Goal: Information Seeking & Learning: Learn about a topic

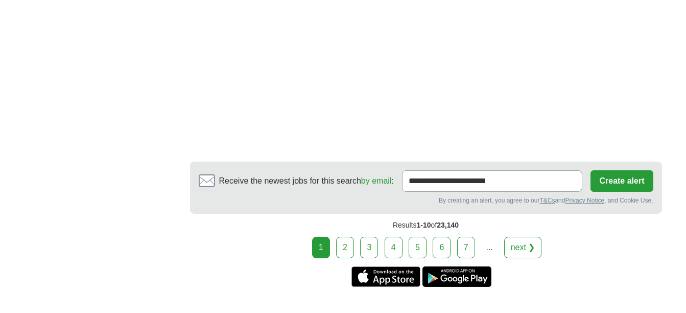
scroll to position [1805, 0]
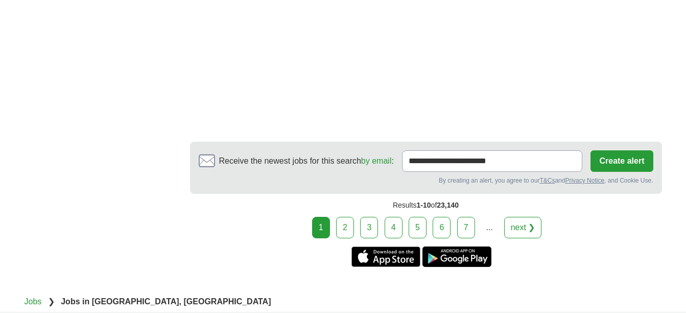
click at [344, 231] on link "2" at bounding box center [345, 227] width 18 height 21
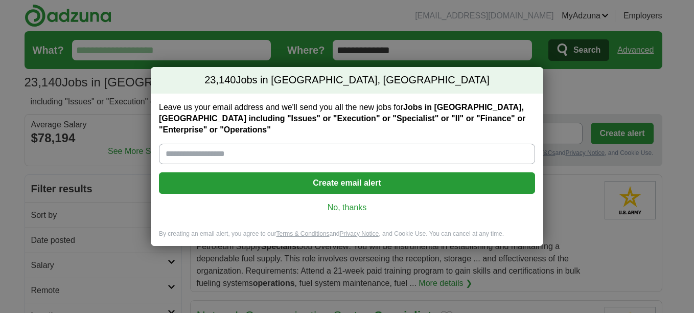
click at [363, 202] on link "No, thanks" at bounding box center [347, 207] width 360 height 11
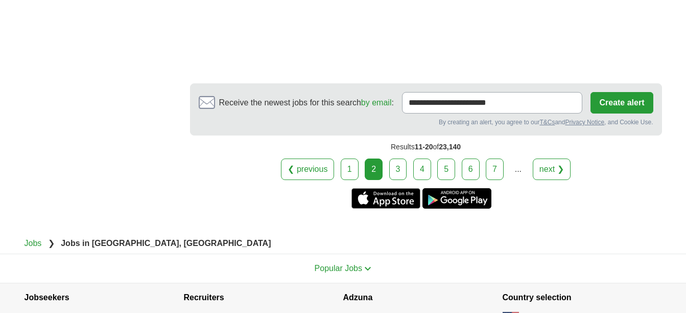
scroll to position [1929, 0]
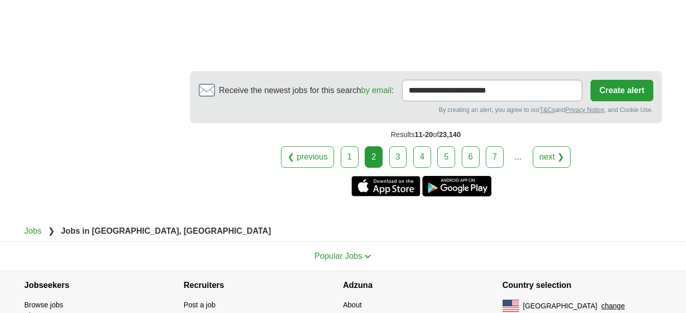
click at [397, 161] on link "3" at bounding box center [398, 156] width 18 height 21
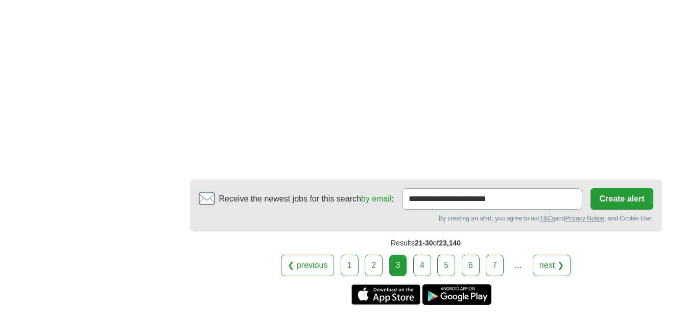
scroll to position [2031, 0]
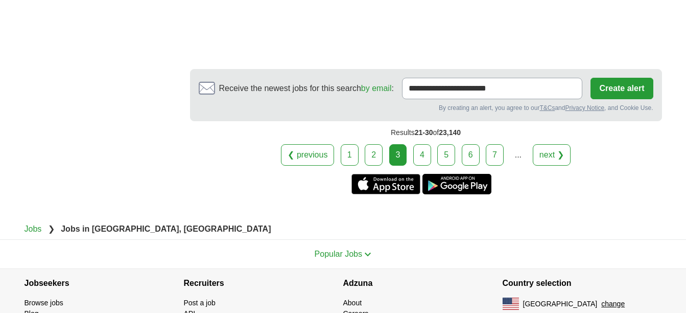
click at [425, 155] on link "4" at bounding box center [422, 154] width 18 height 21
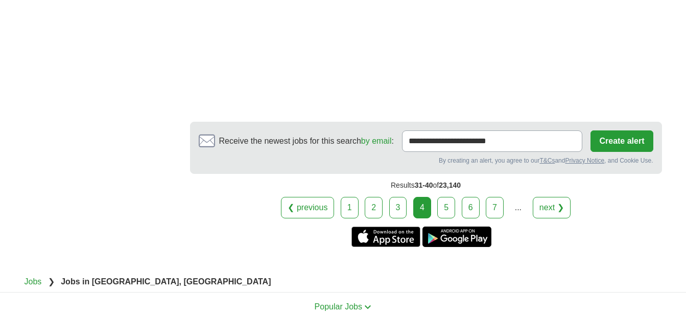
scroll to position [1920, 0]
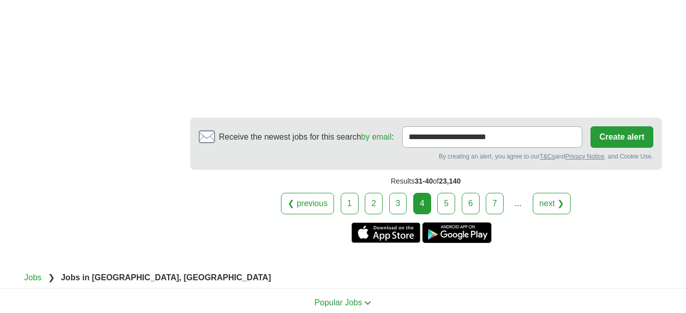
click at [447, 207] on link "5" at bounding box center [446, 203] width 18 height 21
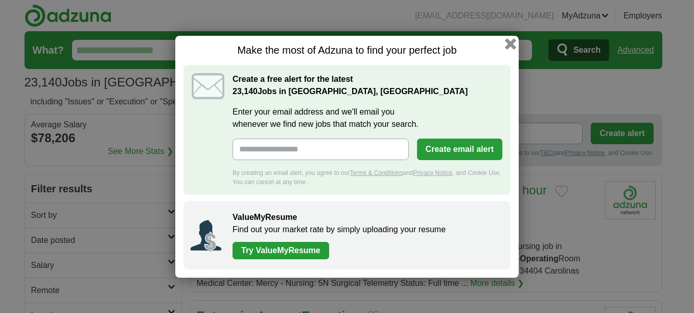
click at [512, 43] on button "button" at bounding box center [510, 43] width 11 height 11
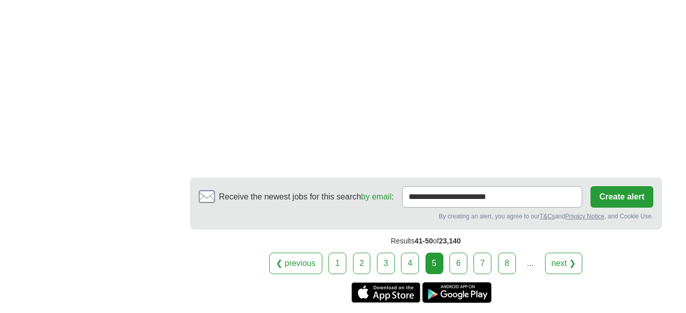
scroll to position [1885, 0]
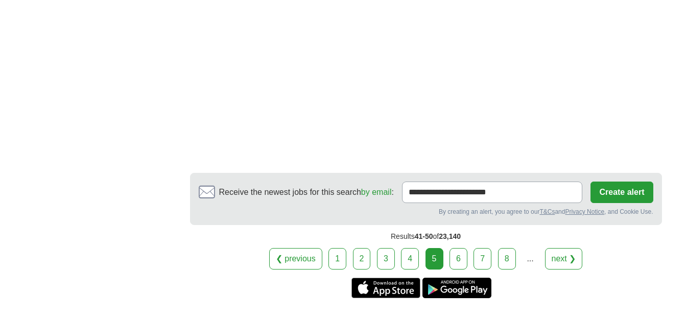
click at [459, 257] on link "6" at bounding box center [459, 258] width 18 height 21
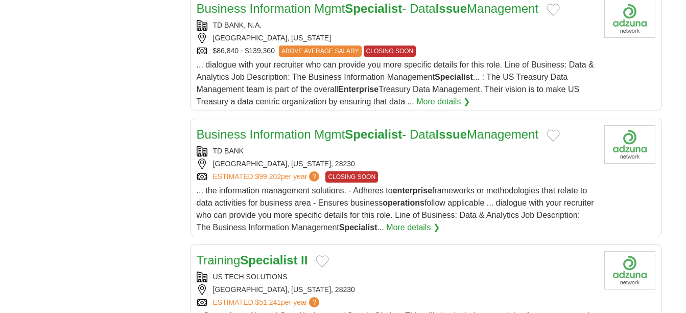
scroll to position [1036, 0]
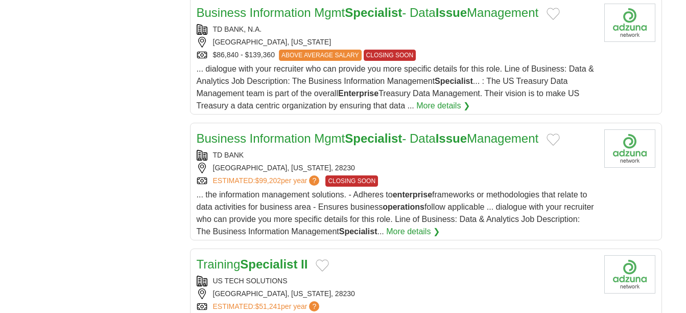
click at [331, 131] on link "Business Information Mgmt Specialist - Data Issue Management" at bounding box center [368, 138] width 342 height 14
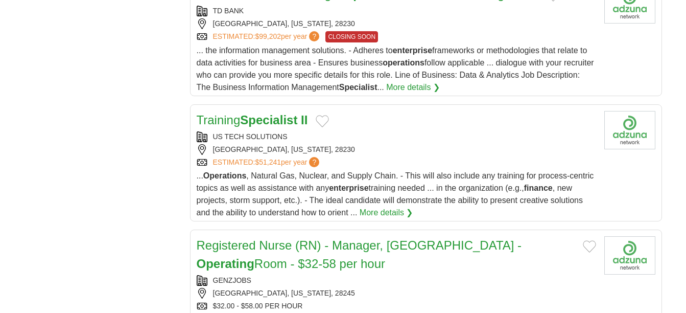
scroll to position [1184, 0]
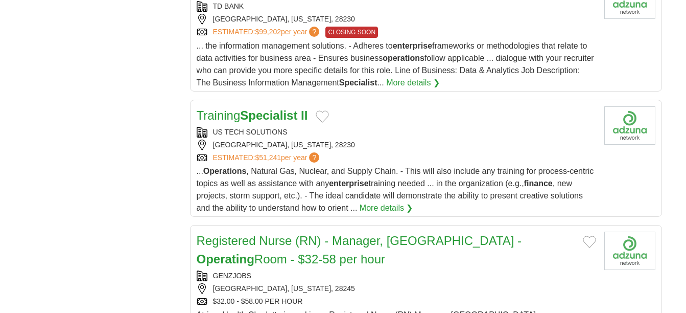
click at [243, 108] on strong "Specialist" at bounding box center [268, 115] width 57 height 14
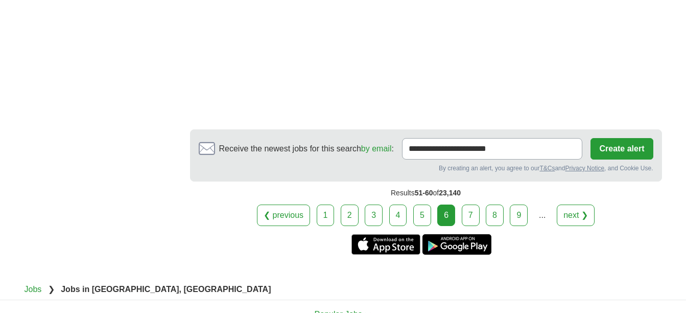
scroll to position [1991, 0]
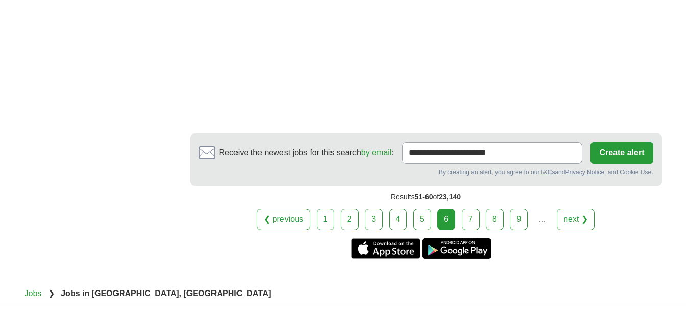
click at [471, 208] on link "7" at bounding box center [471, 218] width 18 height 21
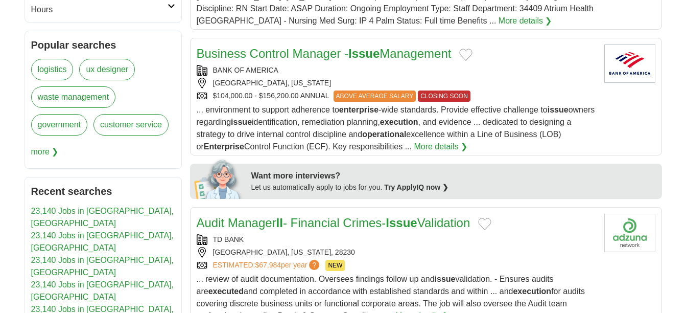
scroll to position [360, 0]
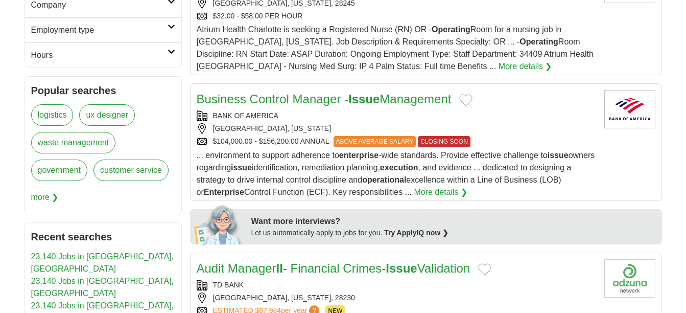
click at [378, 100] on strong "Issue" at bounding box center [363, 99] width 31 height 14
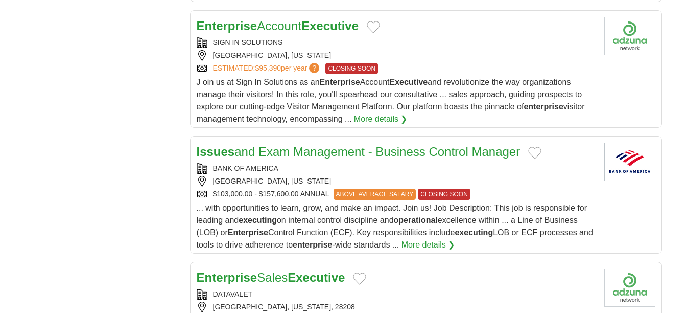
scroll to position [1158, 0]
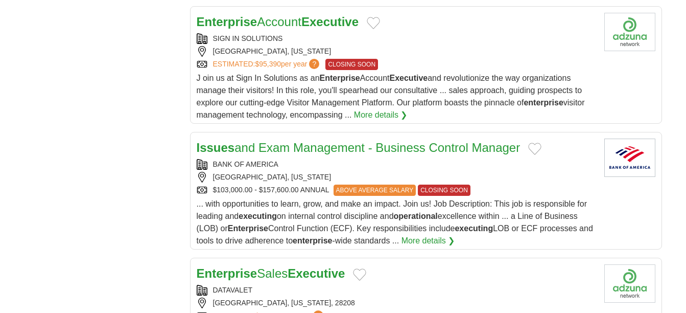
click at [388, 146] on link "Issues and Exam Management - Business Control Manager" at bounding box center [359, 147] width 324 height 14
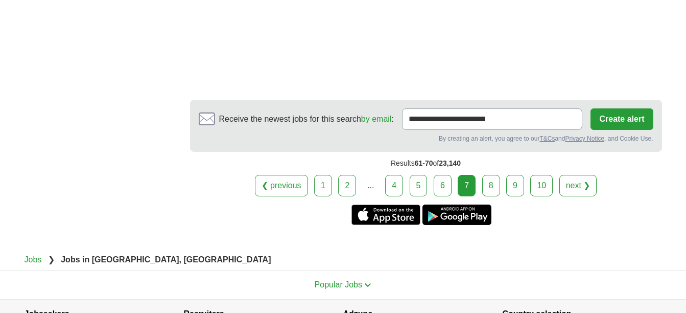
scroll to position [2006, 0]
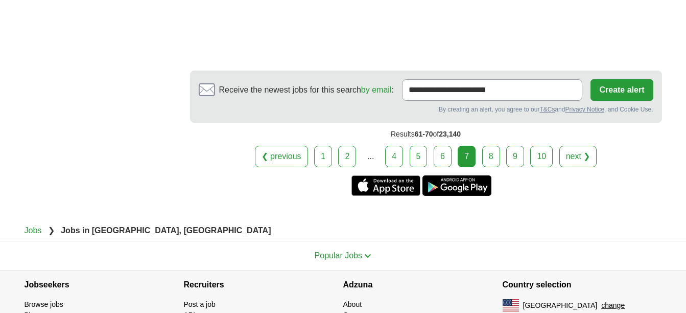
click at [489, 156] on link "8" at bounding box center [491, 156] width 18 height 21
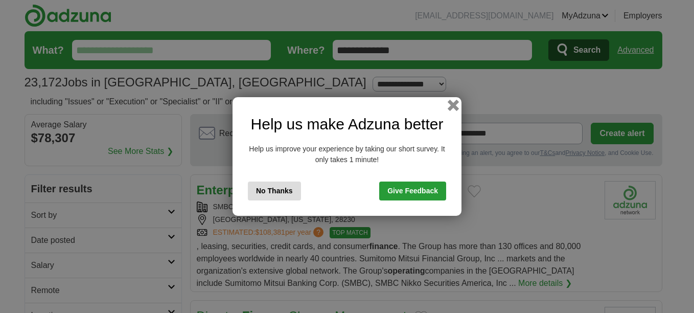
click at [453, 104] on button "button" at bounding box center [453, 105] width 11 height 11
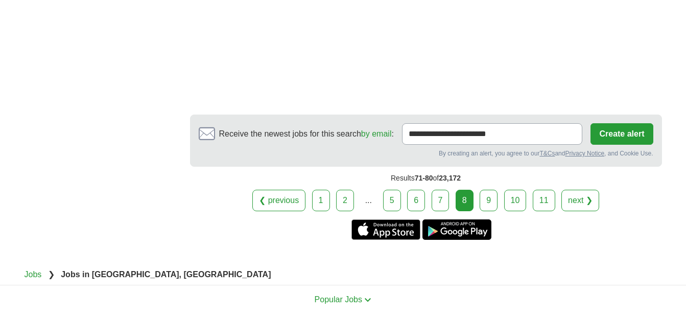
scroll to position [2085, 0]
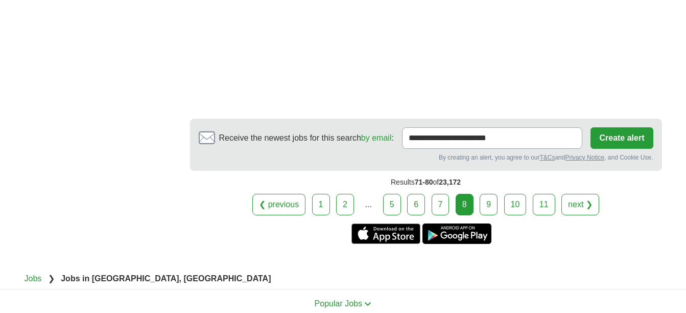
click at [494, 215] on link "9" at bounding box center [489, 204] width 18 height 21
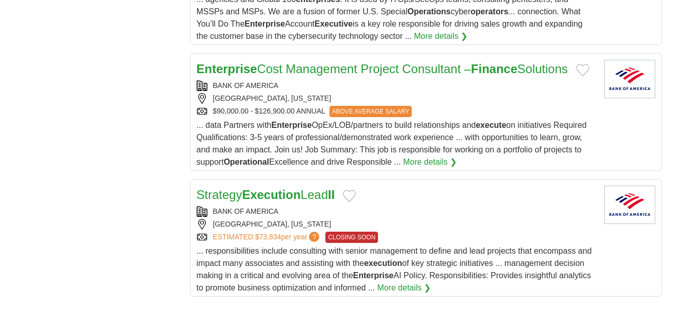
scroll to position [1122, 0]
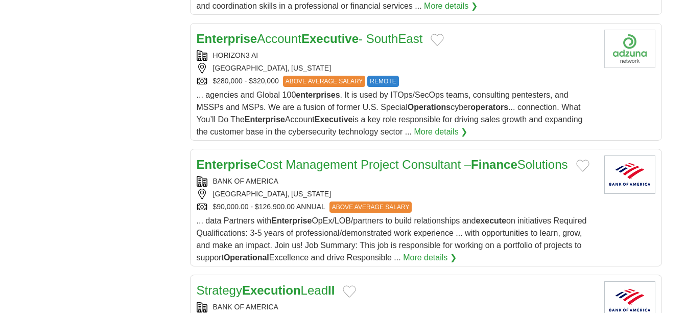
click at [441, 161] on link "Enterprise Cost Management Project Consultant – Finance Solutions" at bounding box center [382, 164] width 371 height 14
